Goal: Check status: Check status

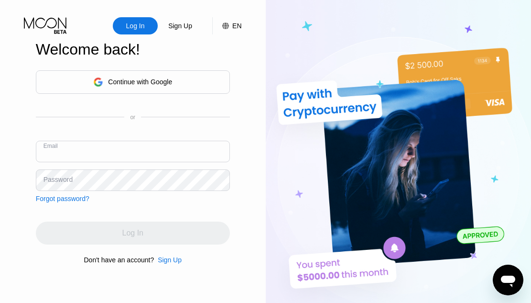
click at [88, 159] on input "text" at bounding box center [133, 152] width 194 height 22
type input "[EMAIL_ADDRESS][DOMAIN_NAME]"
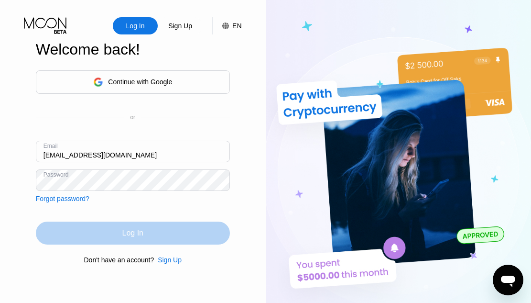
click at [131, 237] on div "Log In" at bounding box center [132, 233] width 21 height 10
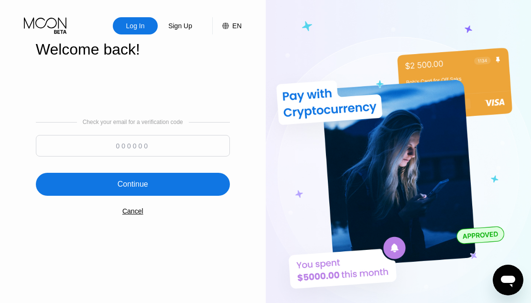
click at [143, 149] on input at bounding box center [133, 146] width 194 height 22
type input "158192"
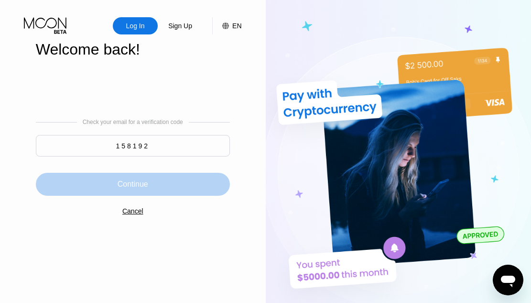
click at [159, 186] on div "Continue" at bounding box center [133, 184] width 194 height 23
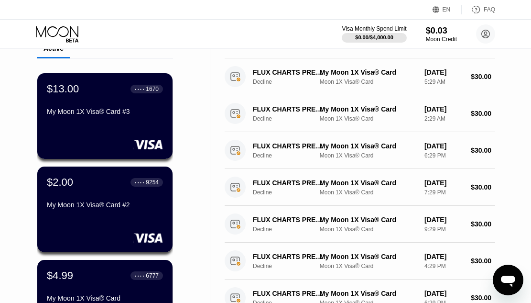
scroll to position [38, 0]
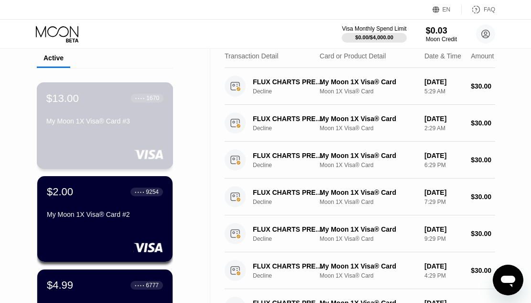
click at [86, 125] on div "My Moon 1X Visa® Card #3" at bounding box center [104, 121] width 117 height 8
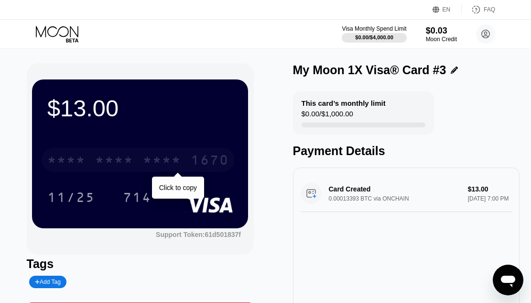
click at [150, 160] on div "* * * *" at bounding box center [162, 160] width 38 height 15
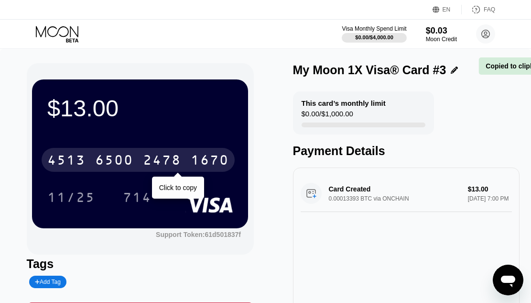
click at [150, 160] on div "2478" at bounding box center [162, 160] width 38 height 15
